Goal: Task Accomplishment & Management: Manage account settings

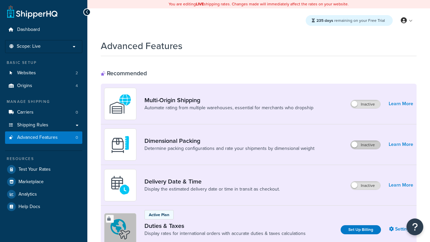
click at [365, 145] on label "Inactive" at bounding box center [365, 145] width 30 height 8
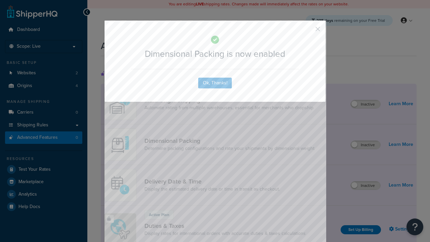
click at [307, 31] on button "button" at bounding box center [308, 32] width 2 height 2
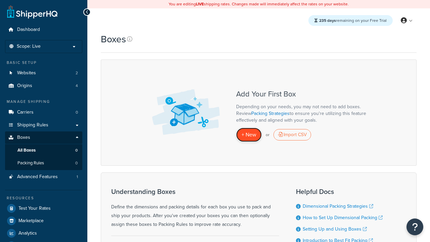
click at [249, 135] on span "+ New" at bounding box center [248, 135] width 15 height 8
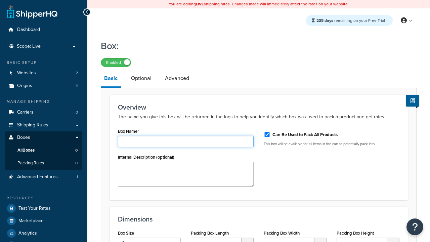
type input "Box1"
select select "usps_small"
type input "8.5"
type input "5"
type input "1.5"
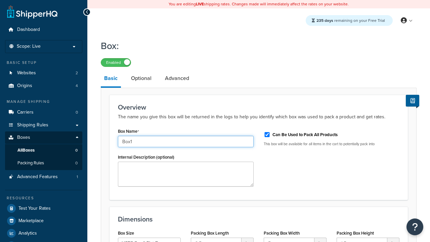
type input "Box1"
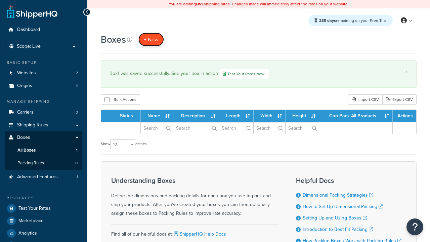
click at [151, 39] on span "+ New" at bounding box center [151, 40] width 15 height 8
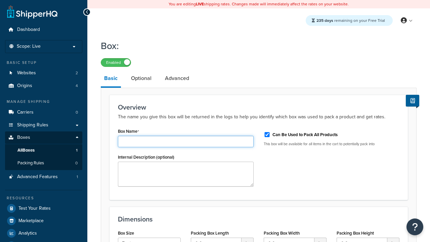
type input "Box2"
select select "usps_small"
type input "8.5"
type input "5"
type input "1.5"
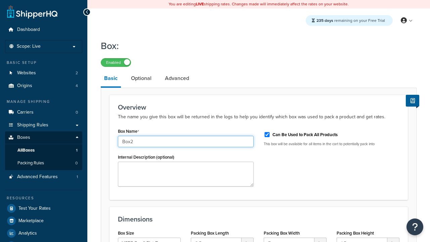
type input "Box2"
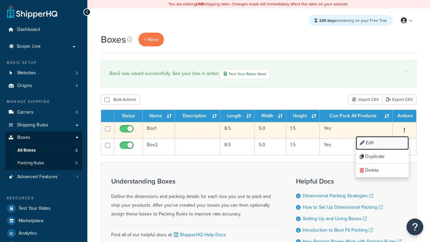
click at [382, 143] on link "Edit" at bounding box center [381, 143] width 53 height 14
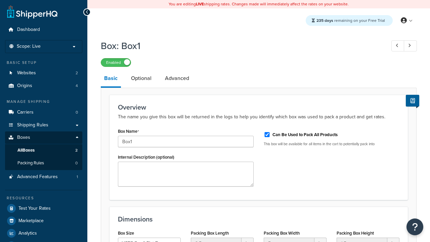
select select "usps_small"
type input "NewBox1"
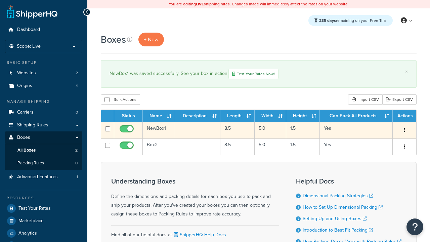
click at [404, 131] on icon "button" at bounding box center [403, 130] width 1 height 5
click at [0, 0] on link "Duplicate" at bounding box center [0, 0] width 0 height 0
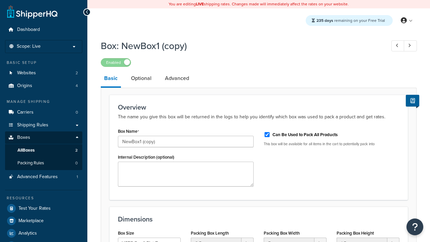
select select "usps_small"
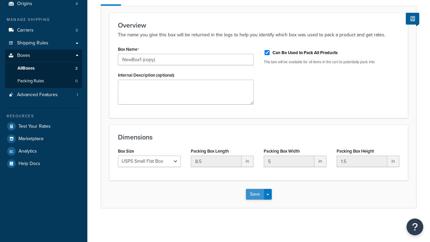
click at [254, 199] on button "Save" at bounding box center [255, 194] width 18 height 11
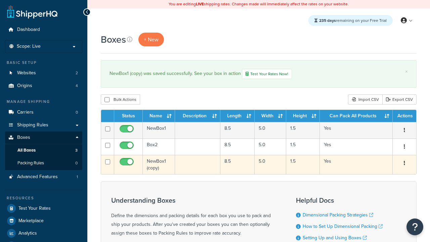
click at [404, 164] on icon "button" at bounding box center [403, 162] width 1 height 5
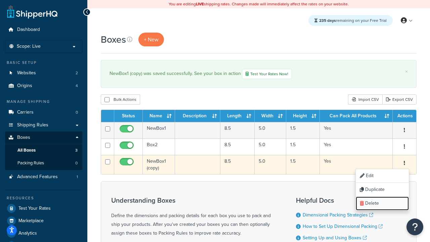
click at [382, 204] on link "Delete" at bounding box center [381, 203] width 53 height 14
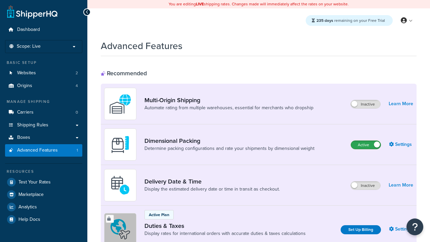
click at [365, 145] on label "Active" at bounding box center [366, 145] width 30 height 8
